Goal: Task Accomplishment & Management: Manage account settings

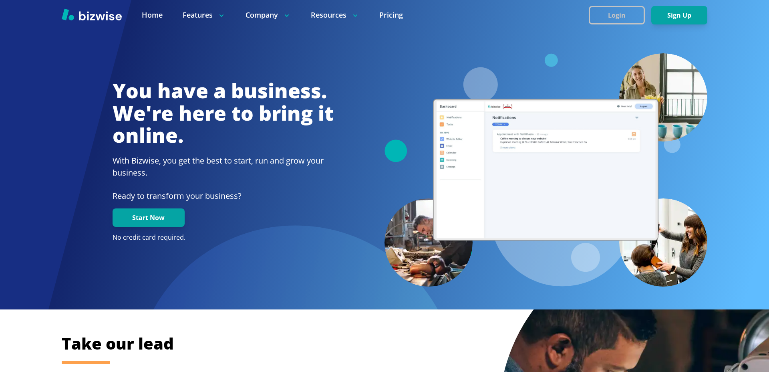
click at [602, 18] on button "Login" at bounding box center [617, 15] width 56 height 18
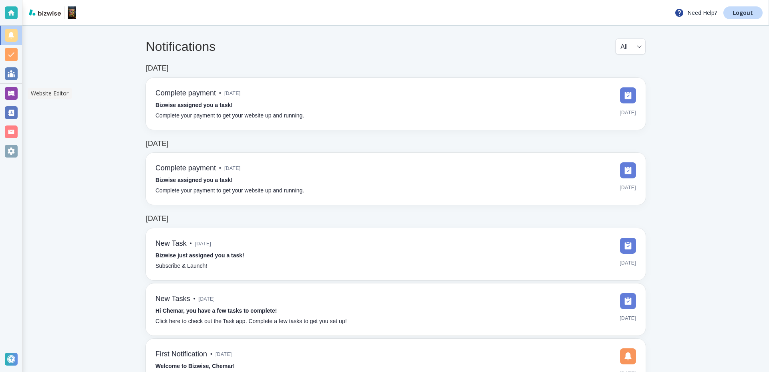
click at [15, 90] on div at bounding box center [11, 93] width 13 height 13
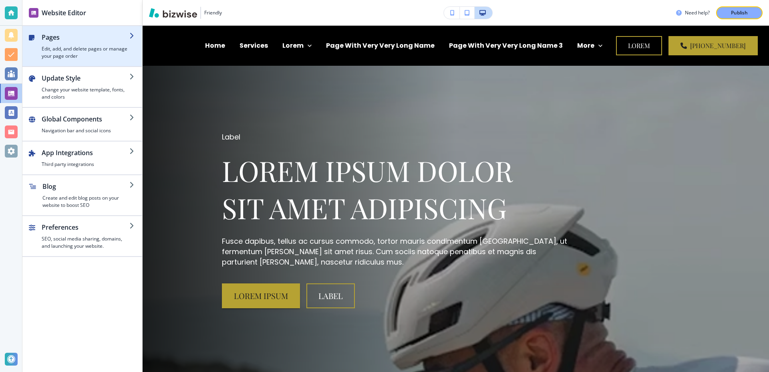
click at [99, 44] on div "button" at bounding box center [86, 43] width 88 height 3
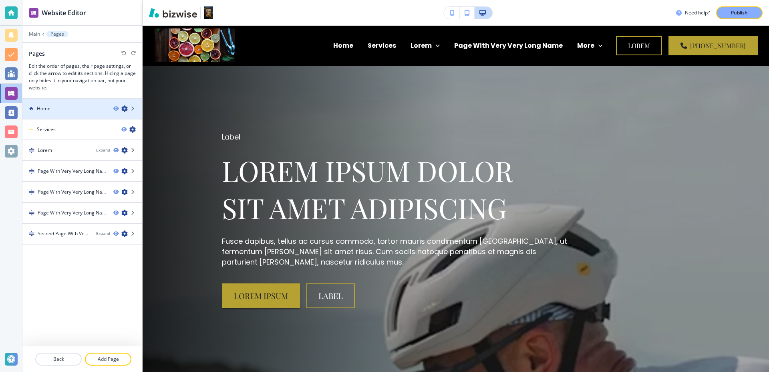
click at [56, 110] on div "Home" at bounding box center [64, 108] width 85 height 7
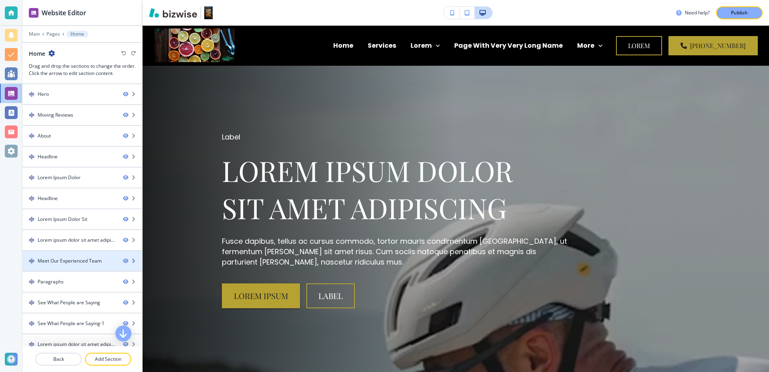
scroll to position [384, 0]
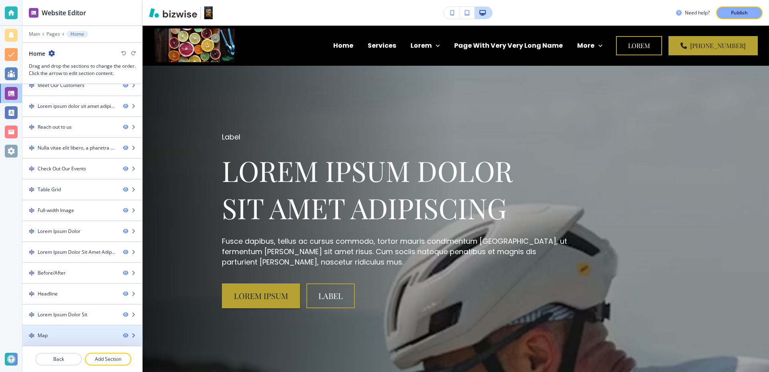
click at [48, 336] on div "Map" at bounding box center [69, 335] width 94 height 7
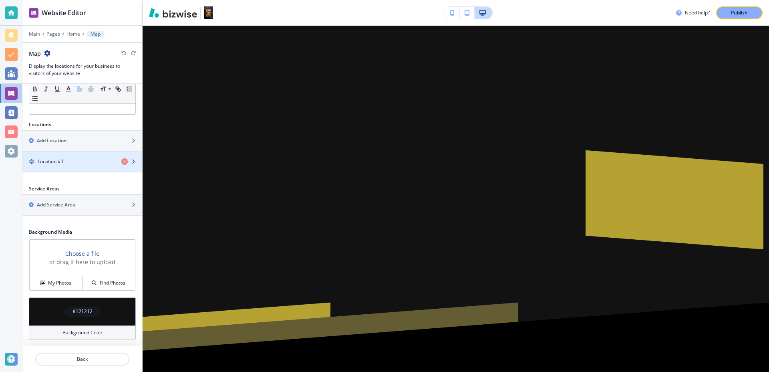
scroll to position [15659, 0]
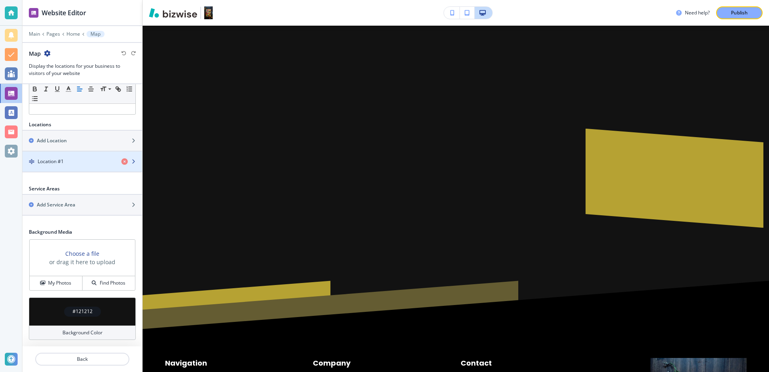
click at [70, 163] on div "Location #1" at bounding box center [68, 161] width 93 height 7
click at [70, 161] on div "Location #1" at bounding box center [68, 161] width 93 height 7
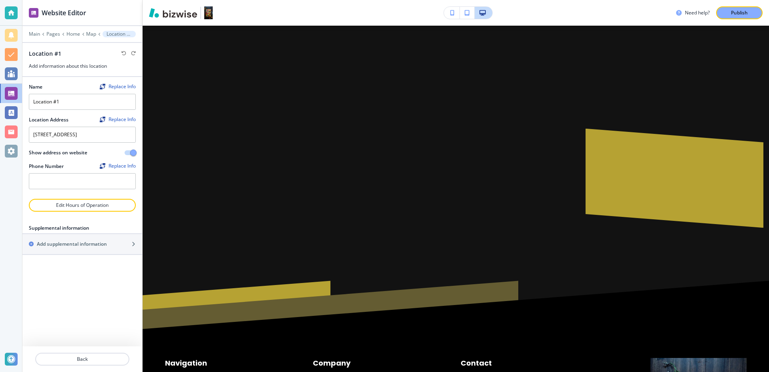
click at [66, 368] on div at bounding box center [82, 368] width 120 height 6
click at [71, 360] on p "Back" at bounding box center [82, 358] width 93 height 7
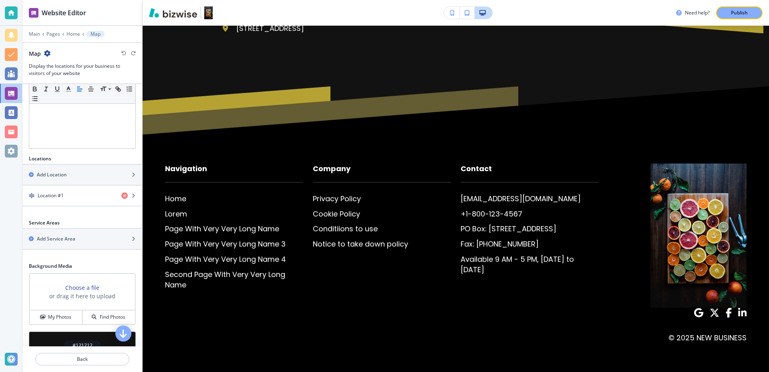
scroll to position [222, 0]
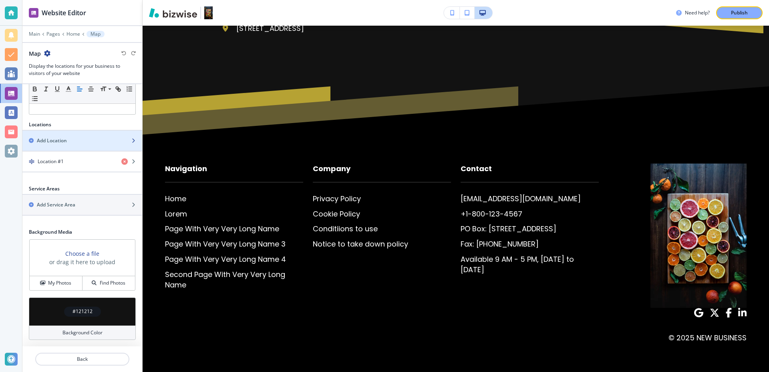
click at [81, 137] on div "Add Location" at bounding box center [73, 140] width 102 height 7
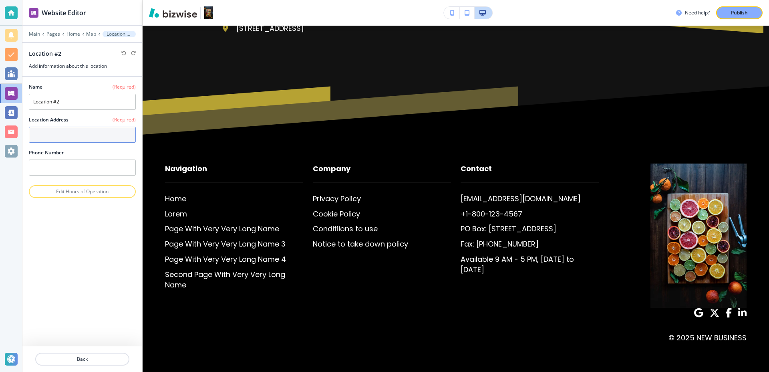
click at [52, 133] on textarea at bounding box center [82, 135] width 107 height 16
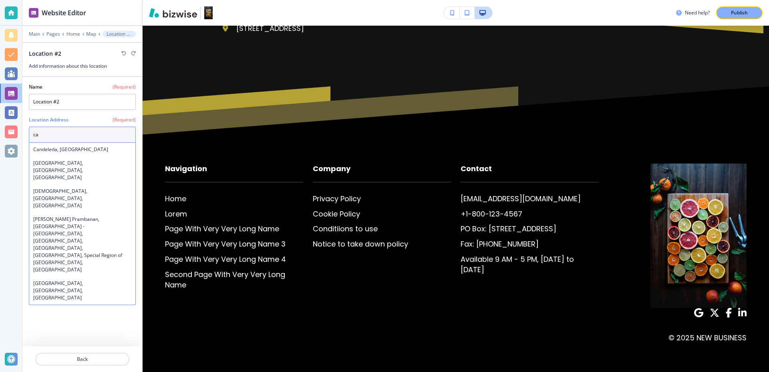
type textarea "c"
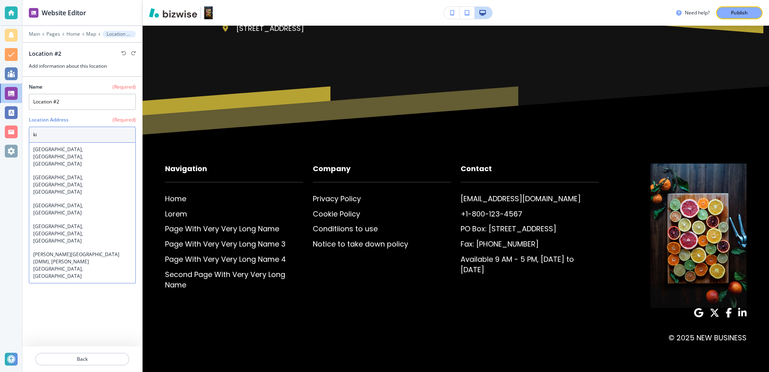
type textarea "k"
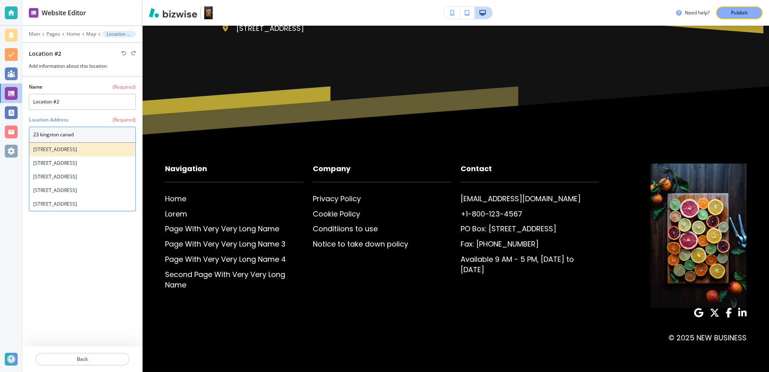
click at [79, 153] on h4 "[STREET_ADDRESS]" at bounding box center [82, 149] width 98 height 7
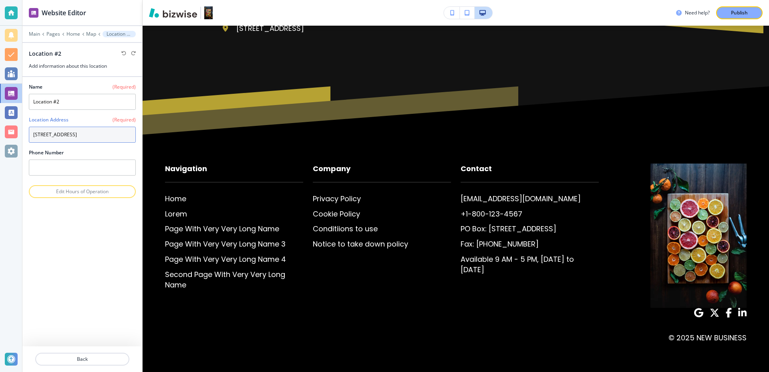
type textarea "[STREET_ADDRESS]"
click at [85, 248] on div "Name (Required) Location #2 Location Address (Required) [STREET_ADDRESS][GEOGRA…" at bounding box center [82, 211] width 120 height 269
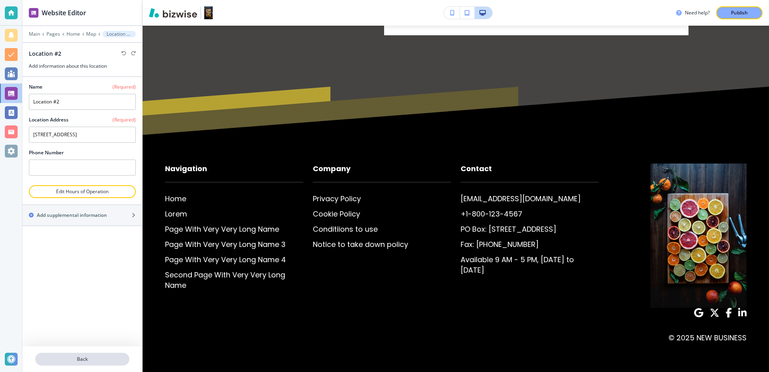
scroll to position [16584, 0]
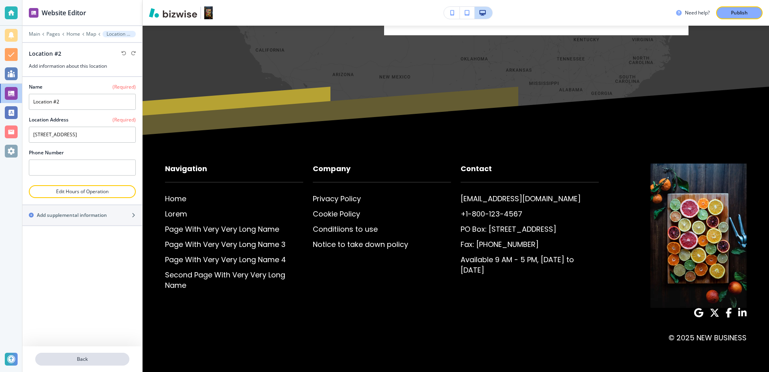
click at [66, 358] on p "Back" at bounding box center [82, 358] width 93 height 7
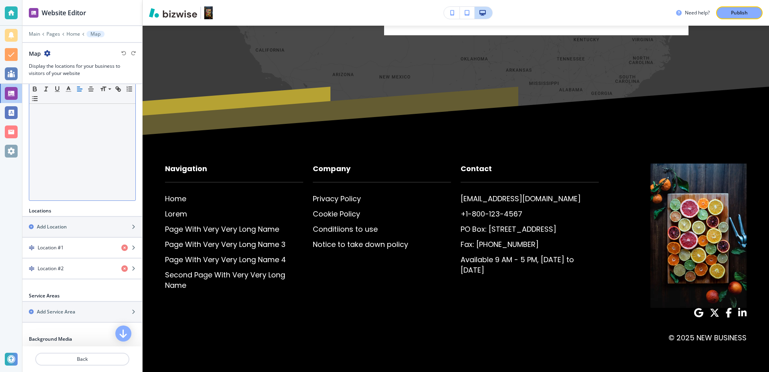
scroll to position [242, 0]
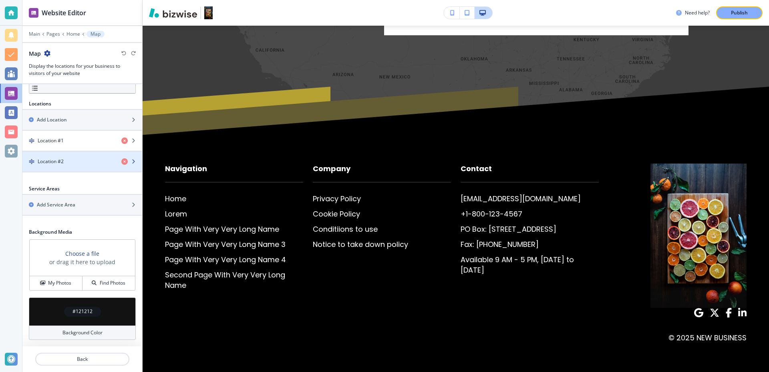
click at [75, 162] on div "Location #2" at bounding box center [68, 161] width 93 height 7
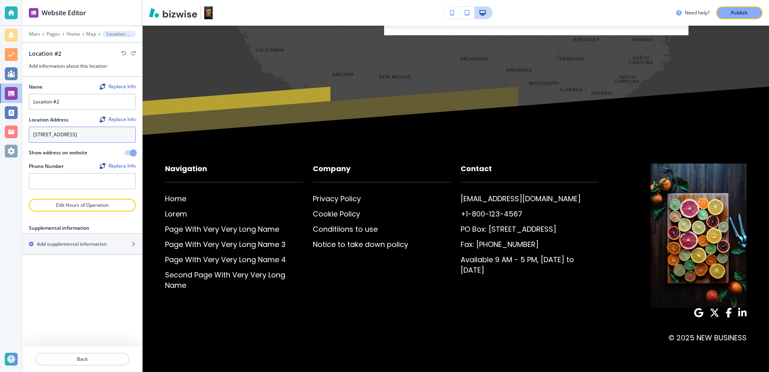
click at [75, 143] on textarea "[STREET_ADDRESS]" at bounding box center [82, 135] width 107 height 16
click at [56, 143] on textarea "[STREET_ADDRESS]" at bounding box center [82, 135] width 107 height 16
drag, startPoint x: 56, startPoint y: 143, endPoint x: 26, endPoint y: 129, distance: 33.7
click at [26, 129] on div "Name Replace Info Location #2 Location Address Replace Info [STREET_ADDRESS] [S…" at bounding box center [82, 138] width 120 height 122
click at [79, 152] on h4 "[STREET_ADDRESS]" at bounding box center [82, 149] width 98 height 7
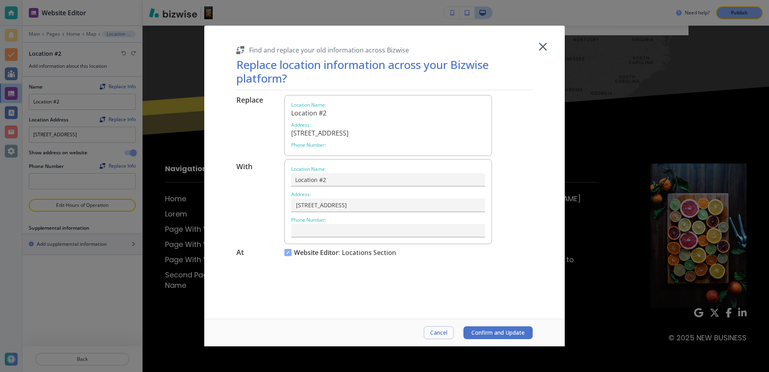
click at [487, 329] on span "Confirm and Update" at bounding box center [498, 332] width 53 height 6
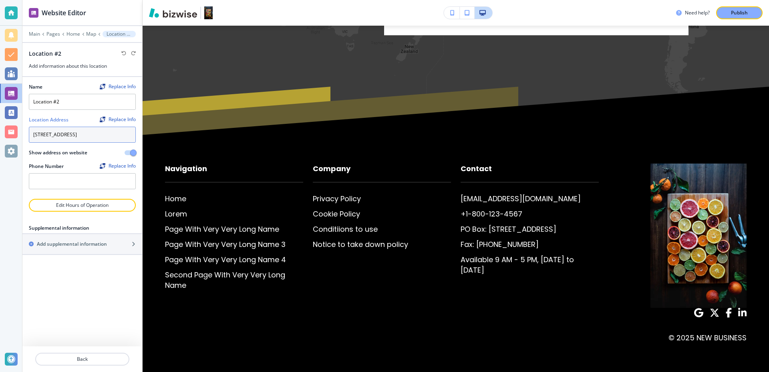
drag, startPoint x: 80, startPoint y: 143, endPoint x: 25, endPoint y: 132, distance: 56.3
click at [25, 132] on div "Name Replace Info Location #2 Location Address Replace Info [STREET_ADDRESS] [S…" at bounding box center [82, 138] width 120 height 122
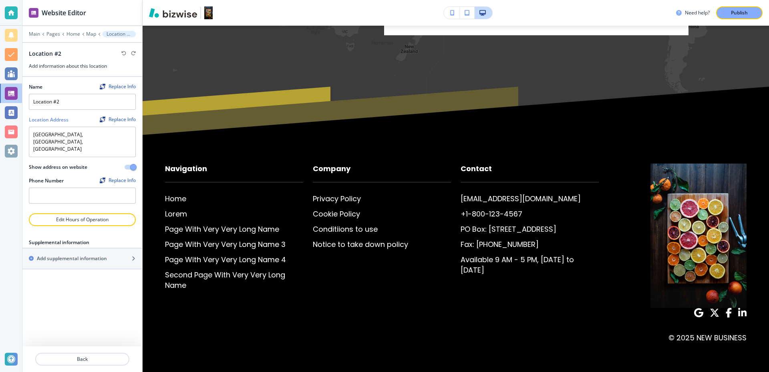
click at [61, 286] on div "Name Replace Info Location #2 Location Address Replace Info [GEOGRAPHIC_DATA], …" at bounding box center [82, 211] width 120 height 269
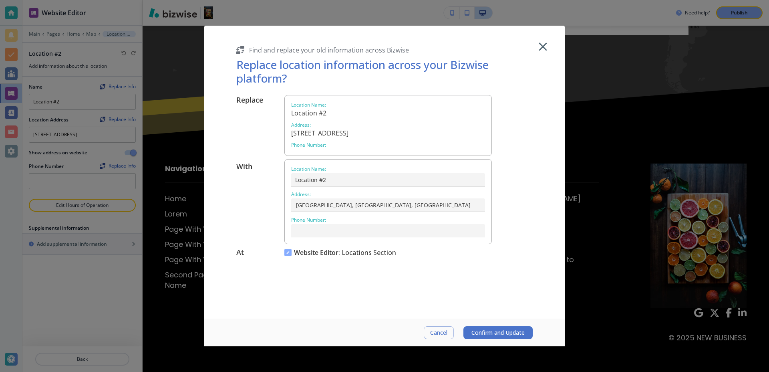
click at [478, 333] on span "Confirm and Update" at bounding box center [498, 332] width 53 height 6
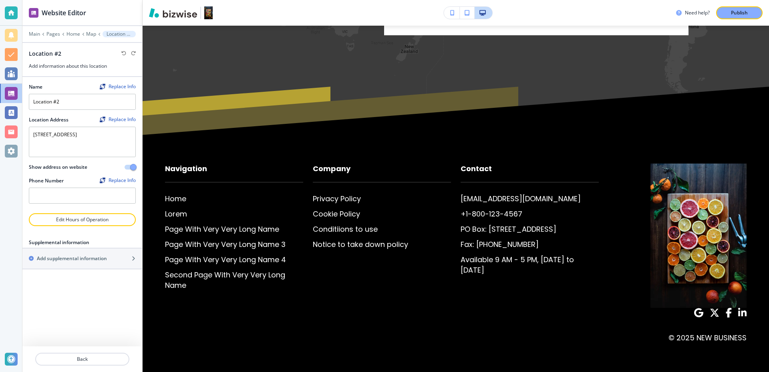
type textarea "[GEOGRAPHIC_DATA], [GEOGRAPHIC_DATA], [GEOGRAPHIC_DATA]"
